Goal: Information Seeking & Learning: Learn about a topic

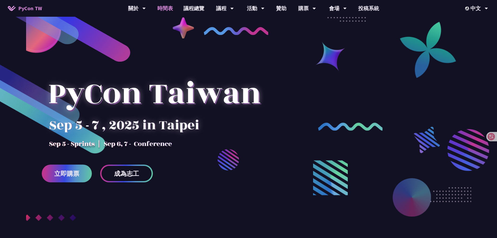
click at [165, 9] on link "時間表" at bounding box center [165, 8] width 26 height 17
click at [193, 6] on link "議程總覽" at bounding box center [193, 8] width 31 height 17
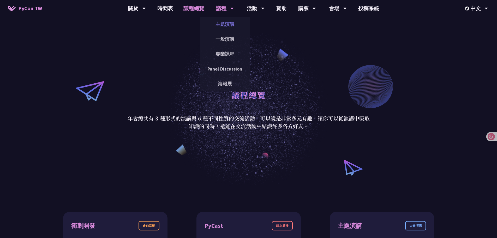
click at [226, 22] on link "主題演講" at bounding box center [225, 24] width 50 height 12
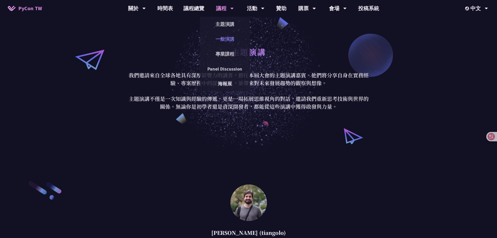
click at [231, 38] on link "一般演講" at bounding box center [225, 39] width 50 height 12
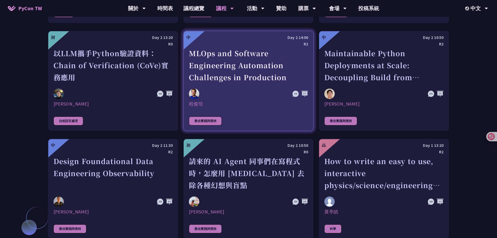
scroll to position [1148, 0]
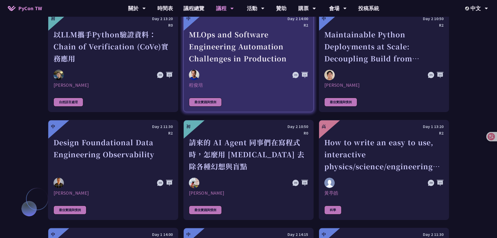
click at [238, 61] on div "MLOps and Software Engineering Automation Challenges in Production" at bounding box center [248, 46] width 119 height 36
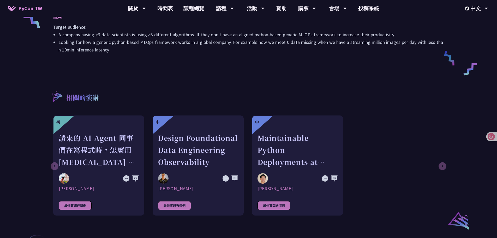
scroll to position [261, 0]
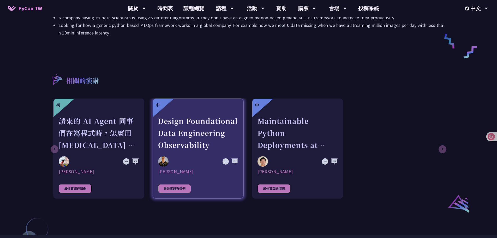
click at [171, 108] on div at bounding box center [198, 111] width 80 height 7
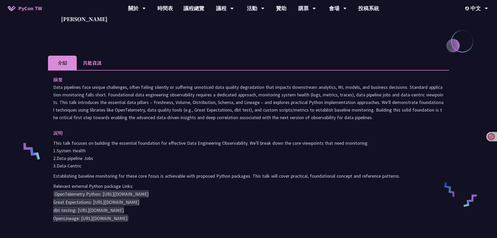
scroll to position [130, 0]
